Goal: Obtain resource: Download file/media

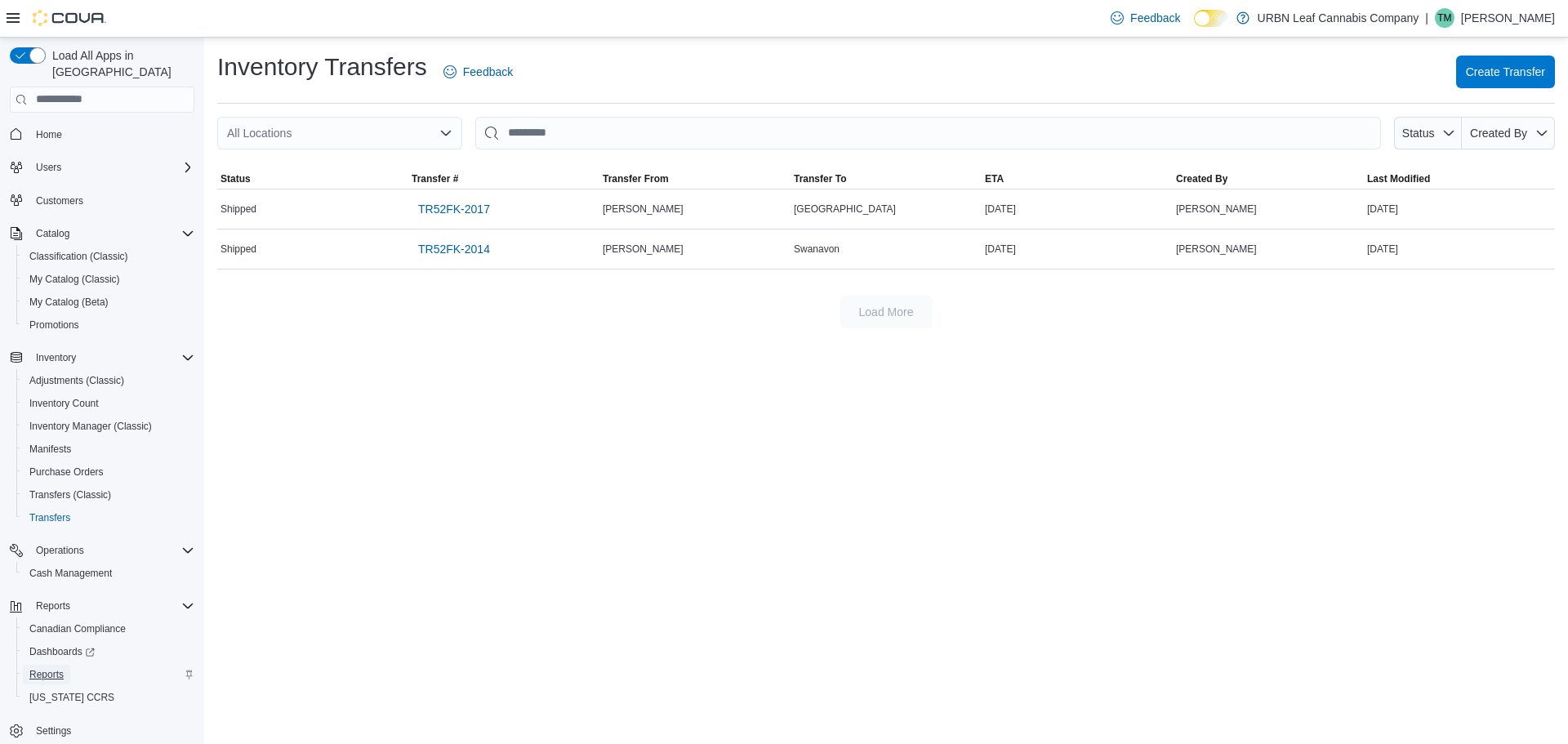
click at [45, 668] on span "Reports" at bounding box center [46, 674] width 34 height 13
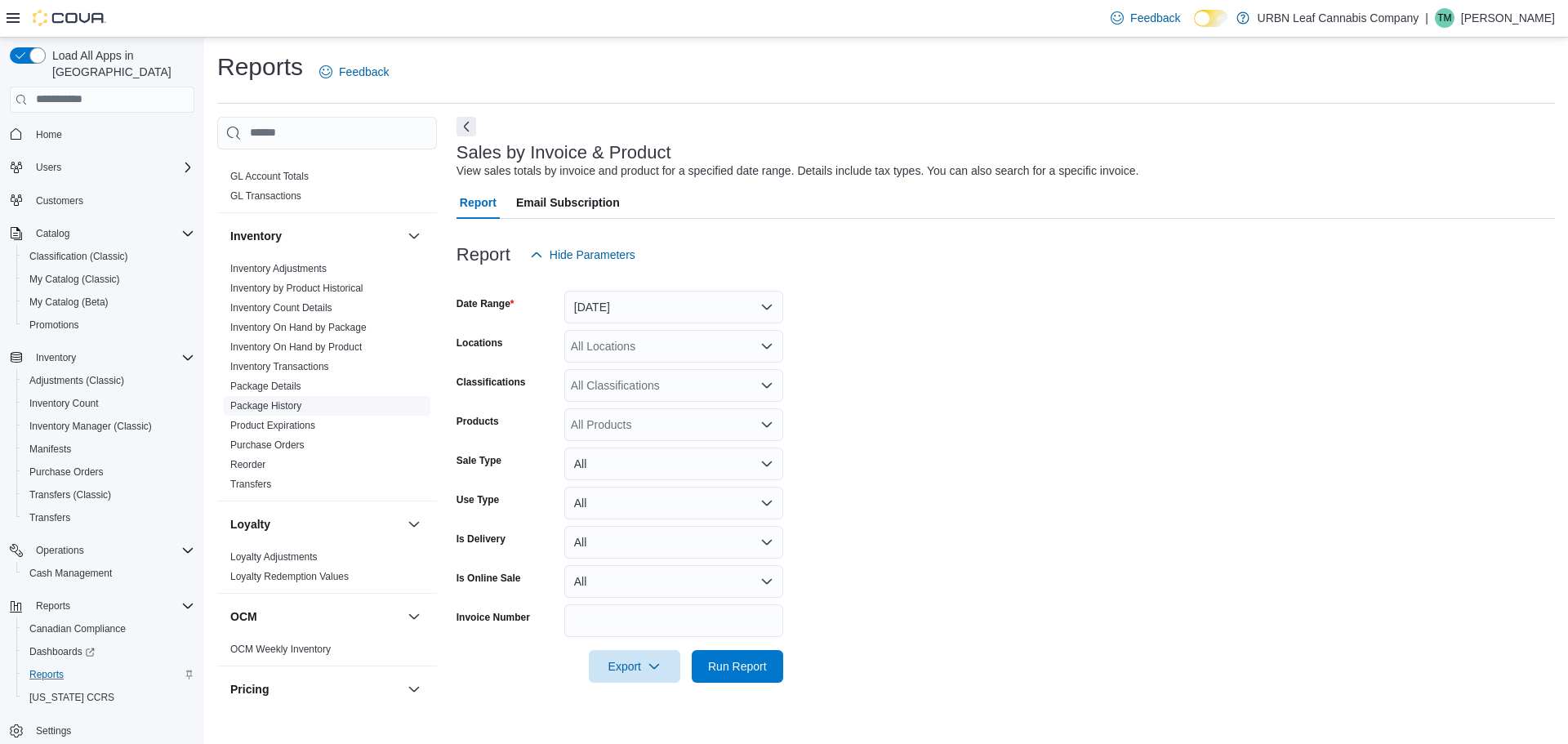
scroll to position [490, 0]
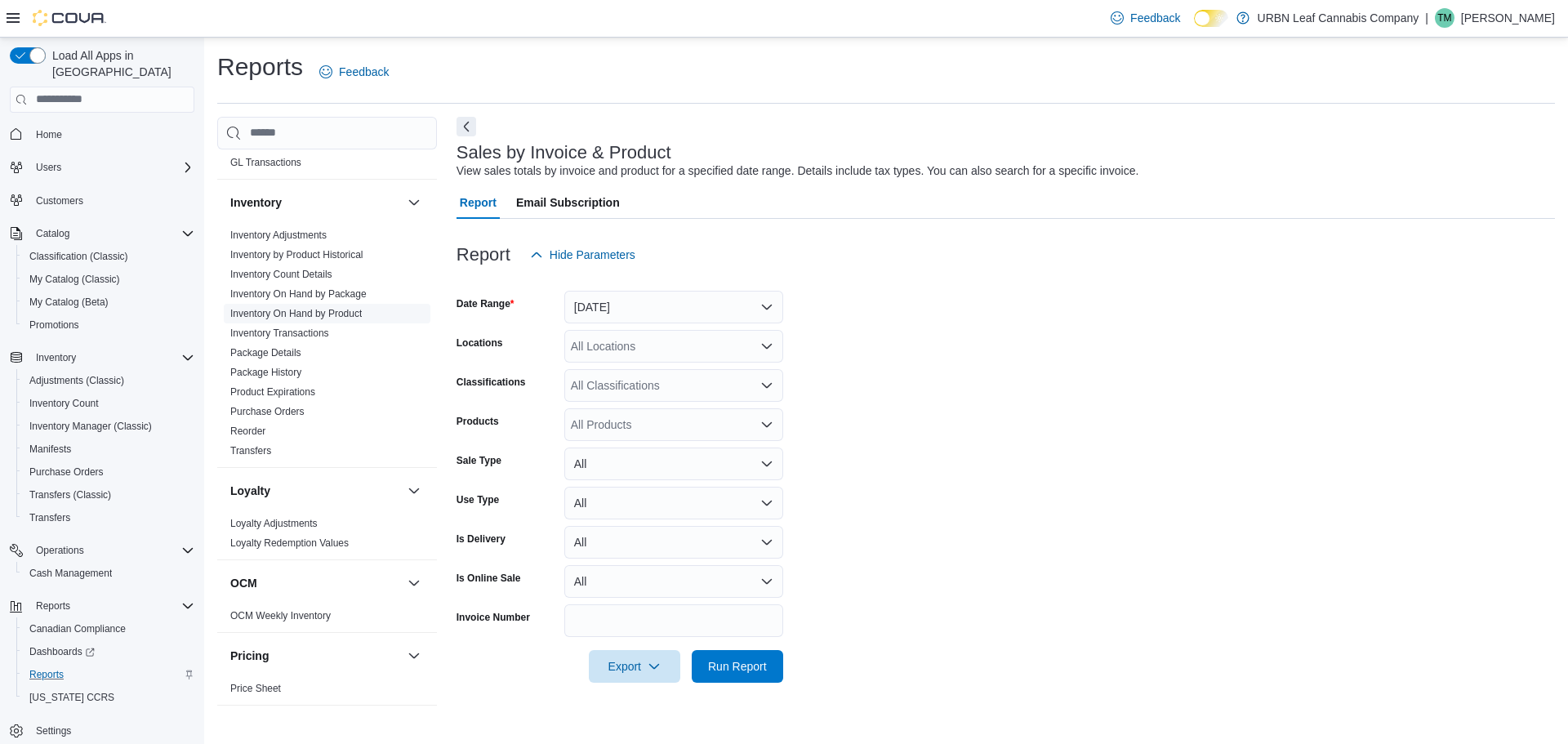
click at [313, 309] on link "Inventory On Hand by Product" at bounding box center [295, 314] width 131 height 12
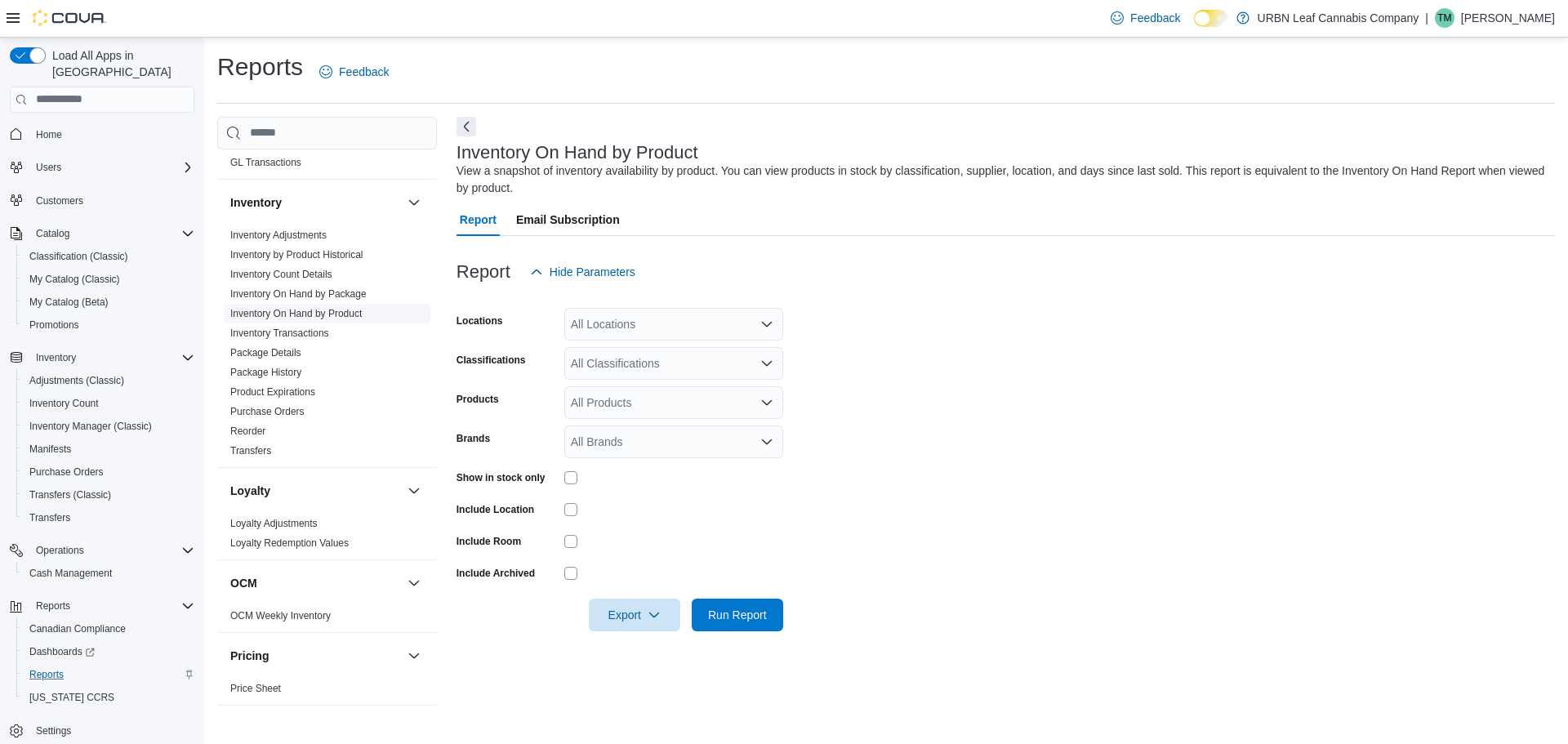
click at [650, 313] on div "All Locations" at bounding box center [673, 324] width 218 height 33
click at [708, 287] on div "Report Hide Parameters" at bounding box center [1006, 272] width 1099 height 33
click at [303, 254] on link "Inventory by Product Historical" at bounding box center [296, 255] width 133 height 12
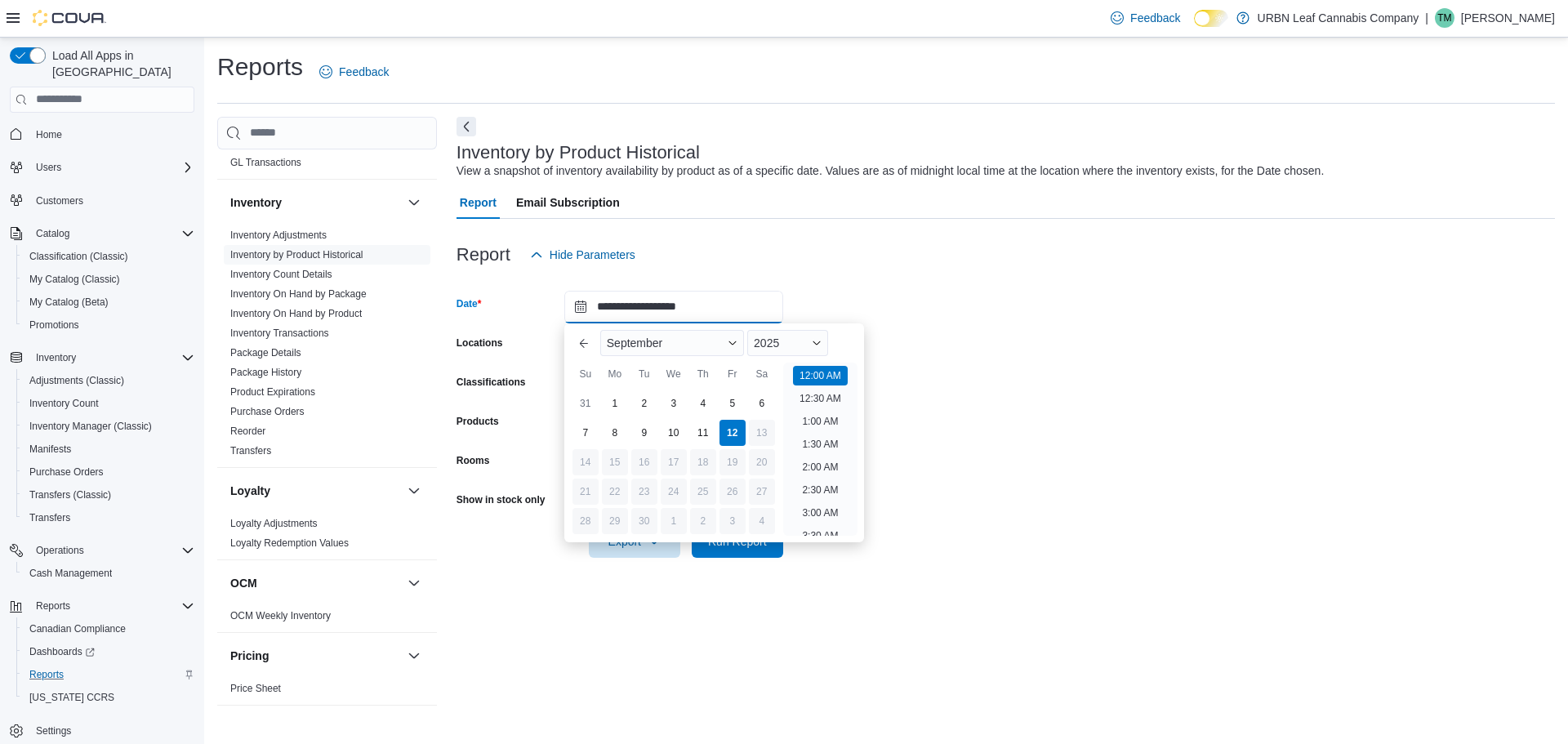
click at [691, 317] on input "**********" at bounding box center [673, 308] width 218 height 33
click at [612, 396] on div "1" at bounding box center [614, 402] width 28 height 28
click at [826, 418] on li "1:00 AM" at bounding box center [819, 419] width 49 height 19
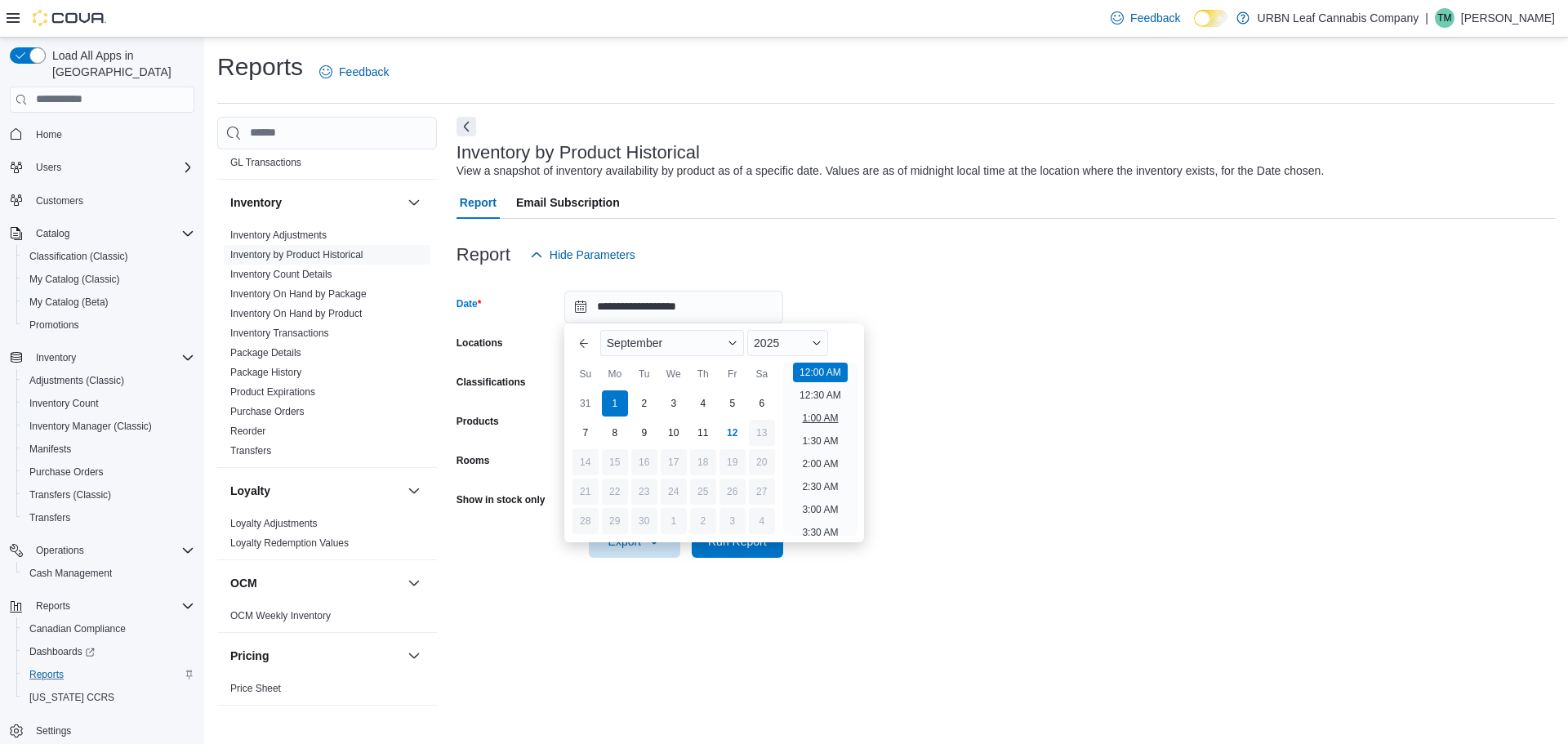
type input "**********"
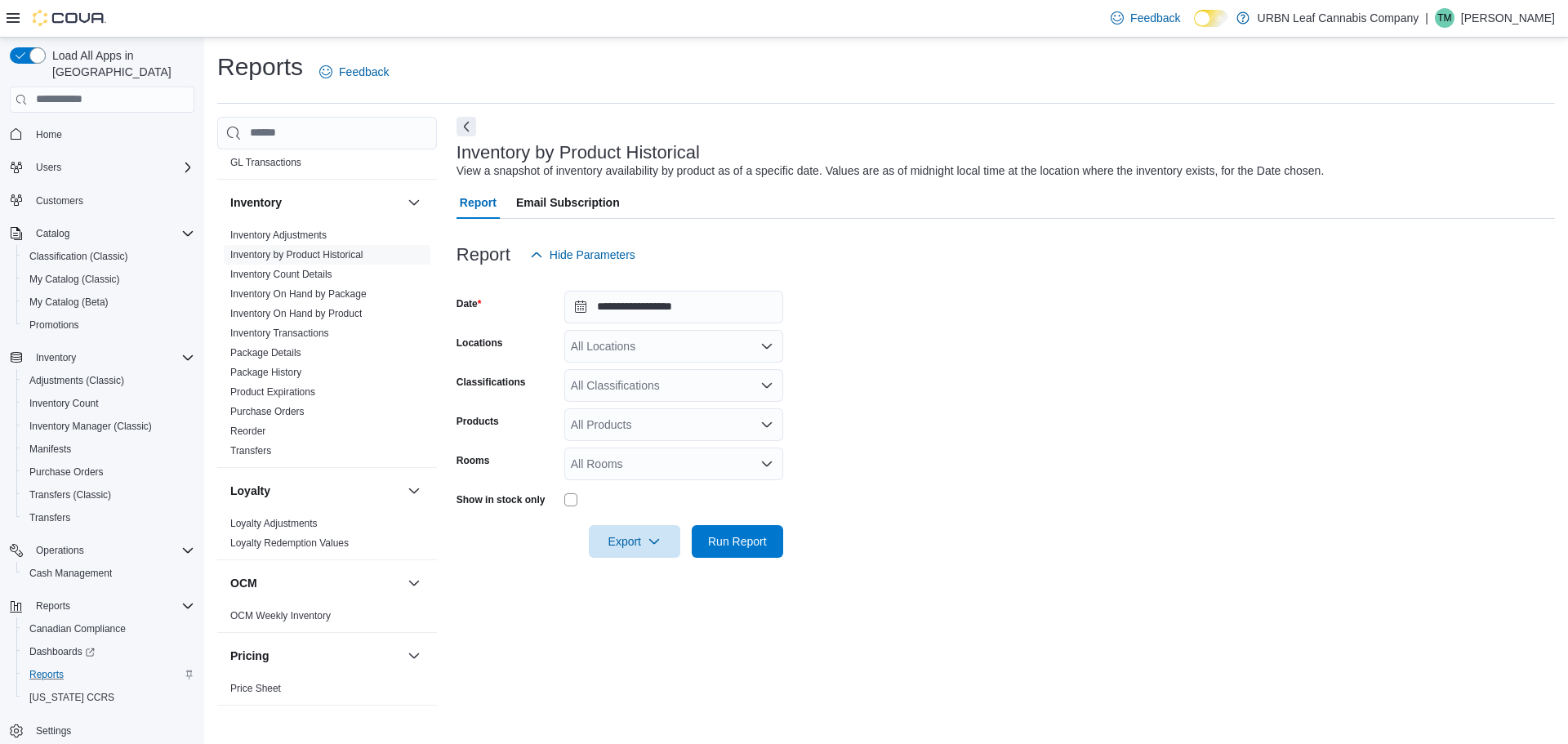
click at [838, 285] on div at bounding box center [1006, 281] width 1099 height 19
click at [623, 391] on div "All Classifications" at bounding box center [673, 386] width 218 height 33
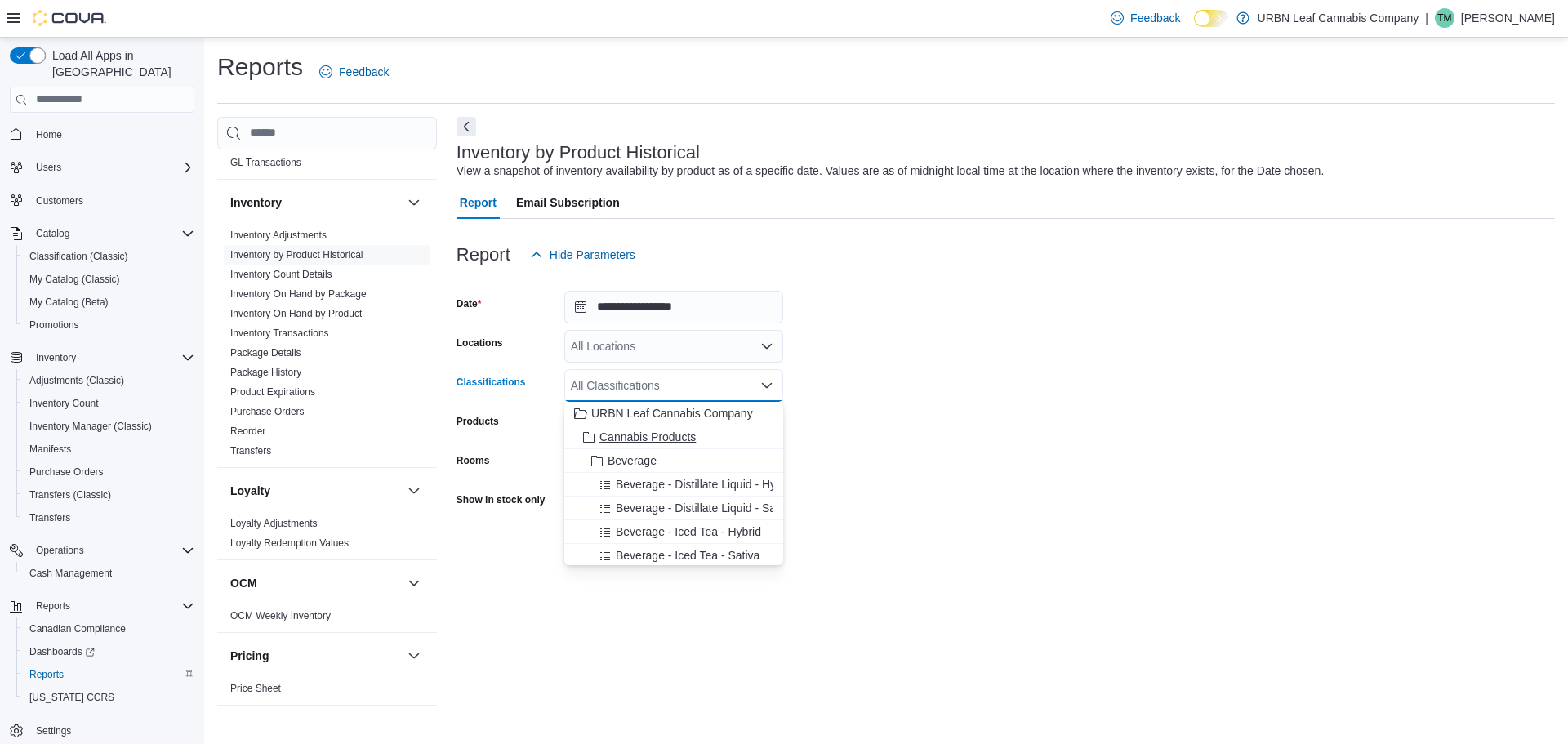
click at [616, 425] on button "Cannabis Products" at bounding box center [673, 437] width 218 height 23
click at [1014, 313] on form "**********" at bounding box center [1006, 414] width 1099 height 287
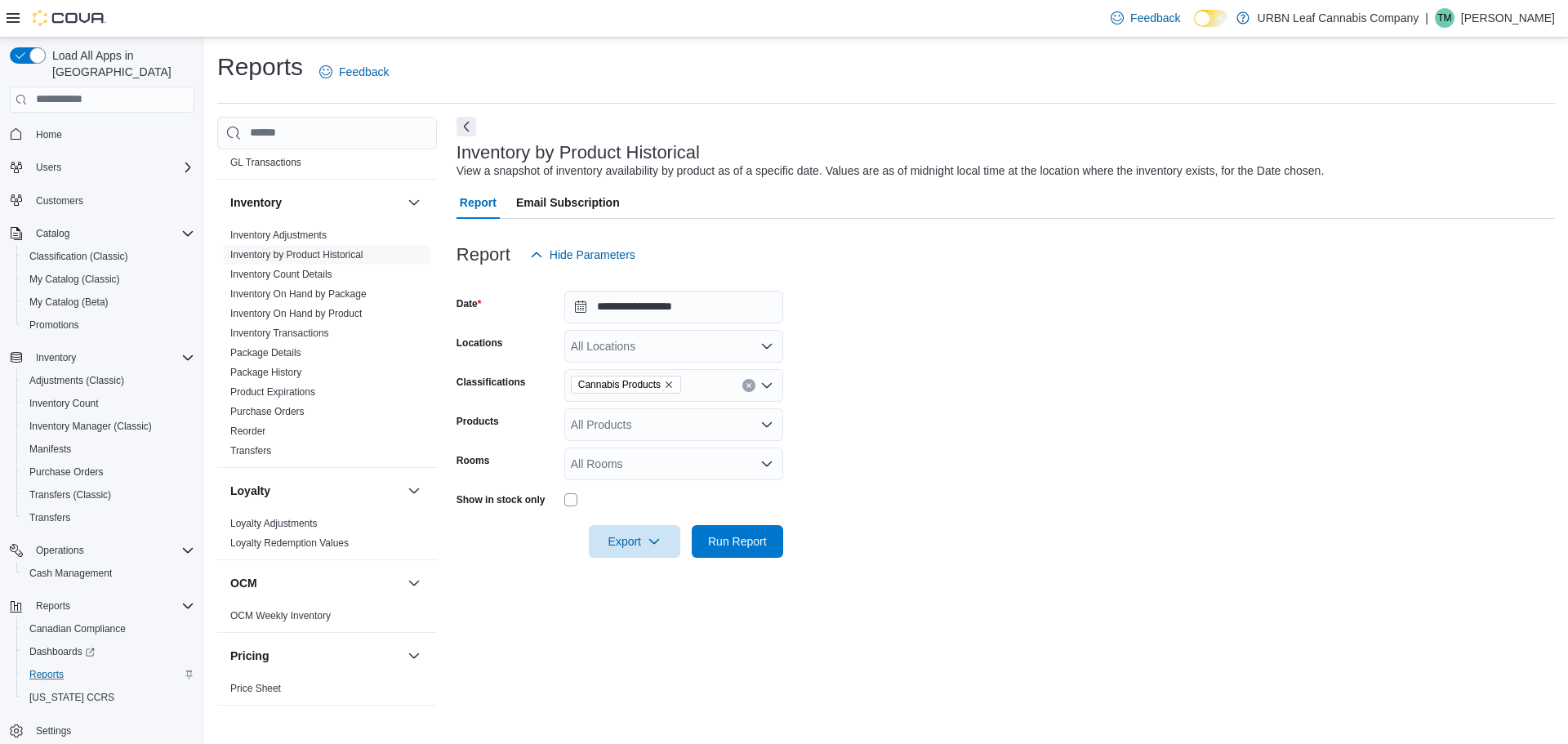
click at [561, 504] on div "Show in stock only" at bounding box center [619, 499] width 327 height 25
click at [619, 544] on span "Export" at bounding box center [635, 541] width 72 height 33
click at [630, 568] on span "Export to Excel" at bounding box center [637, 574] width 74 height 13
